Goal: Obtain resource: Download file/media

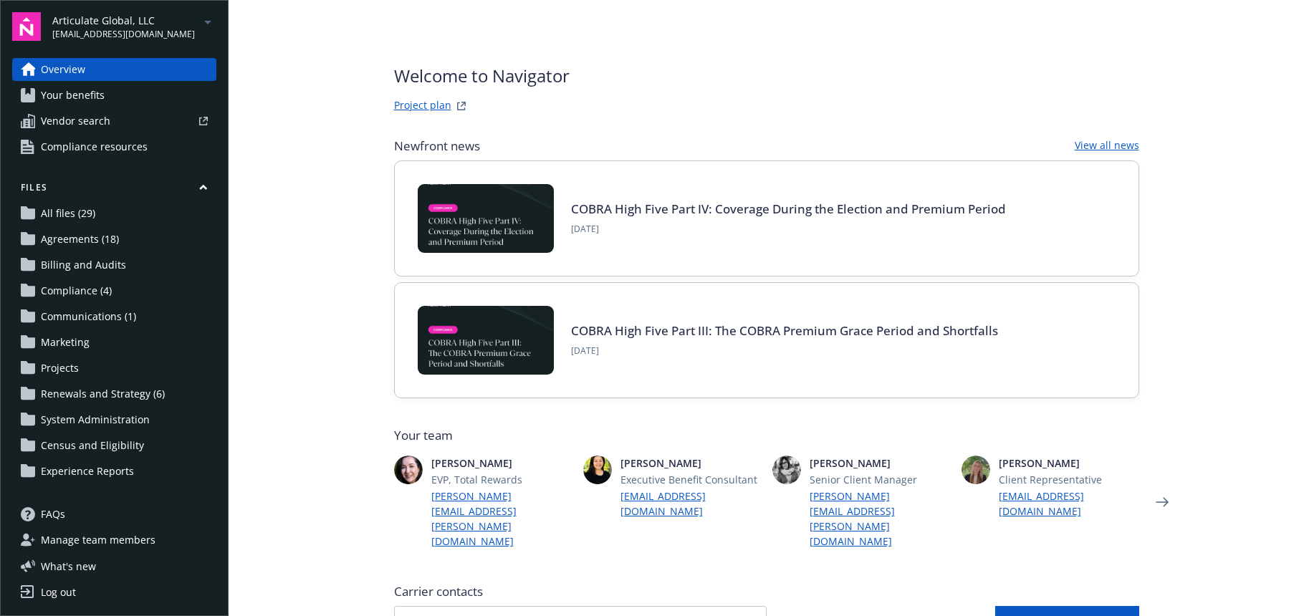
scroll to position [430, 0]
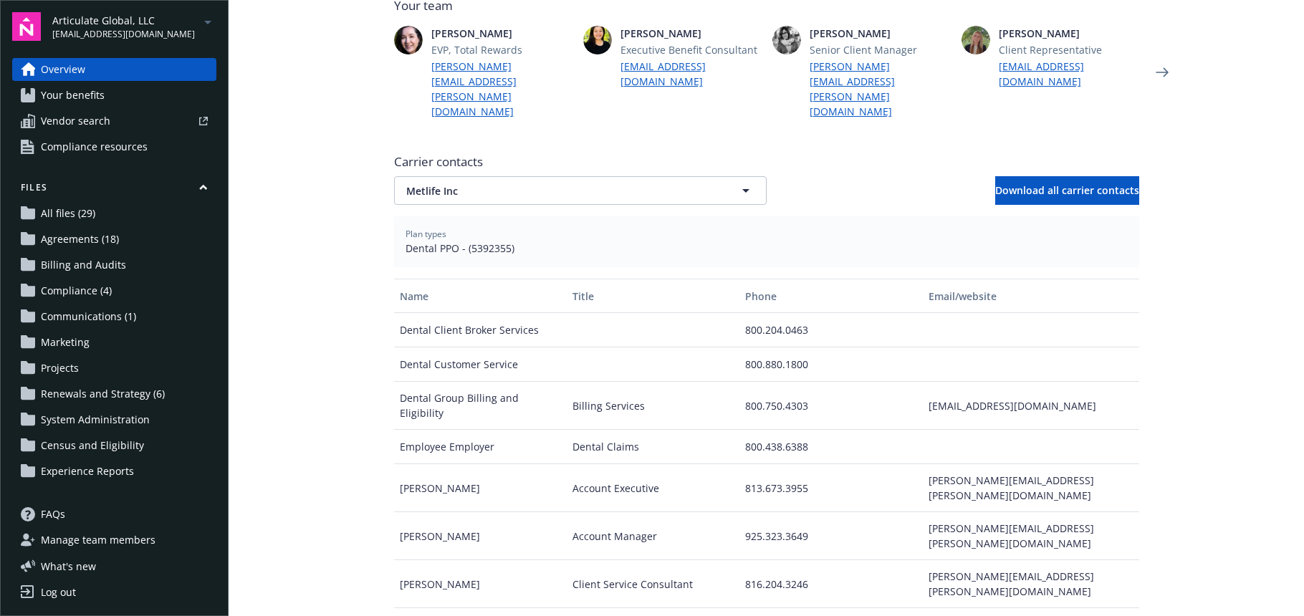
click at [124, 29] on span "[EMAIL_ADDRESS][DOMAIN_NAME]" at bounding box center [123, 34] width 143 height 13
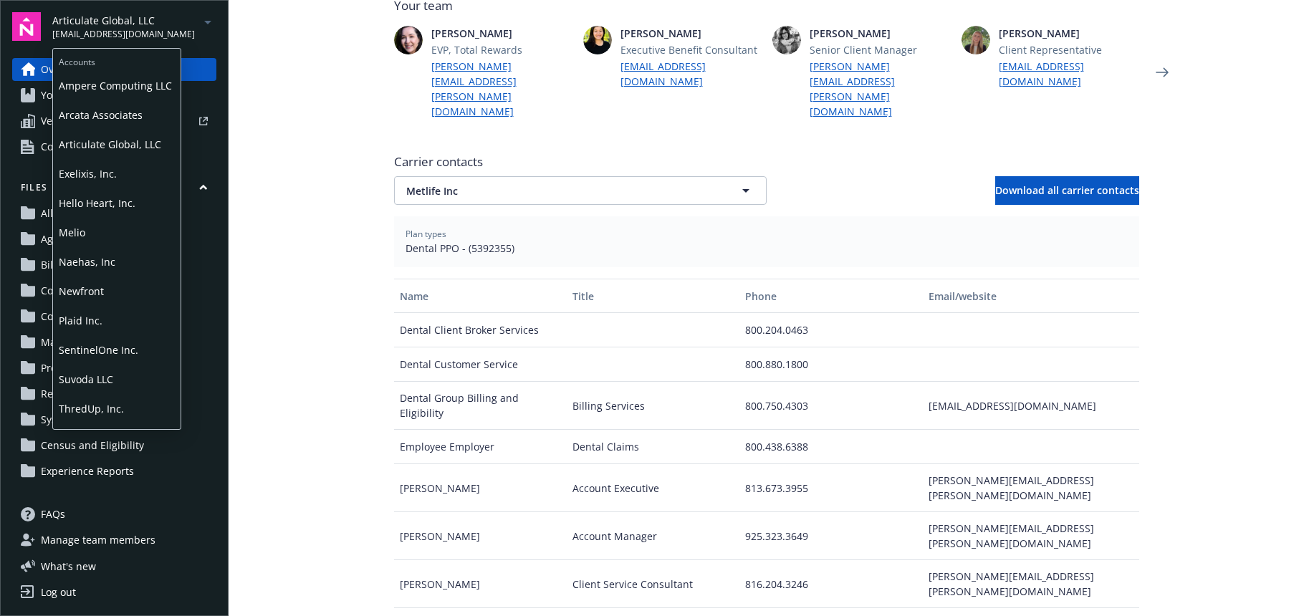
click at [97, 178] on span "Exelixis, Inc." at bounding box center [117, 173] width 116 height 29
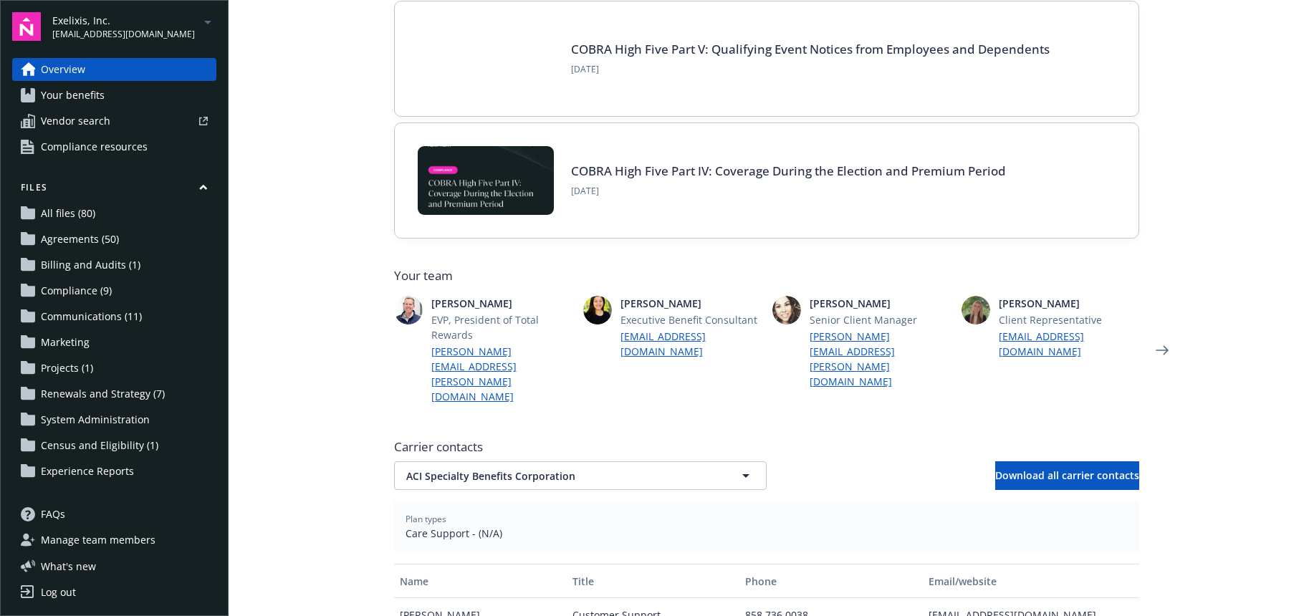
scroll to position [143, 0]
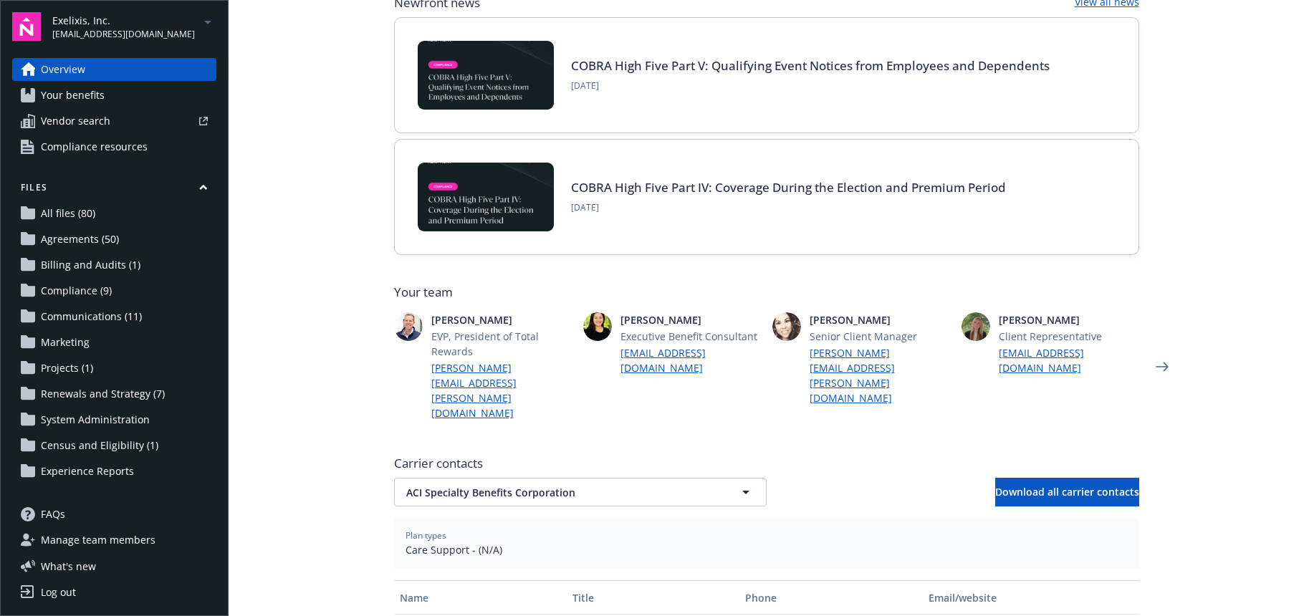
click at [64, 391] on span "Renewals and Strategy (7)" at bounding box center [103, 394] width 124 height 23
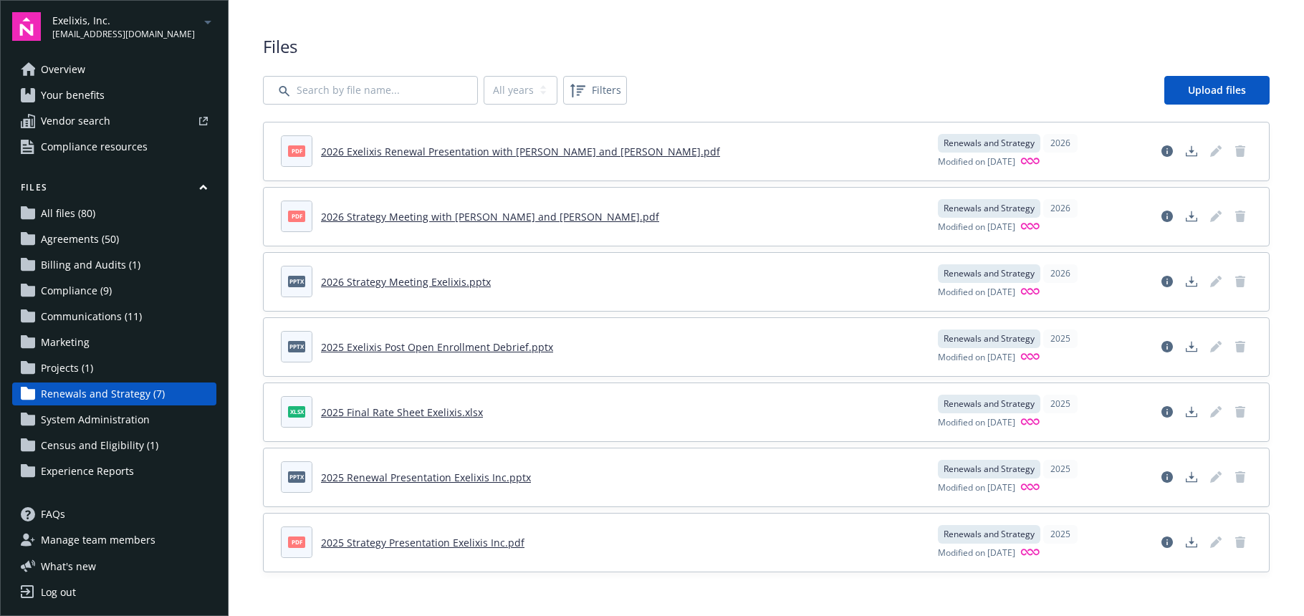
click at [446, 155] on link "2026 Exelixis Renewal Presentation with [PERSON_NAME] and [PERSON_NAME].pdf" at bounding box center [520, 152] width 399 height 14
